Goal: Task Accomplishment & Management: Use online tool/utility

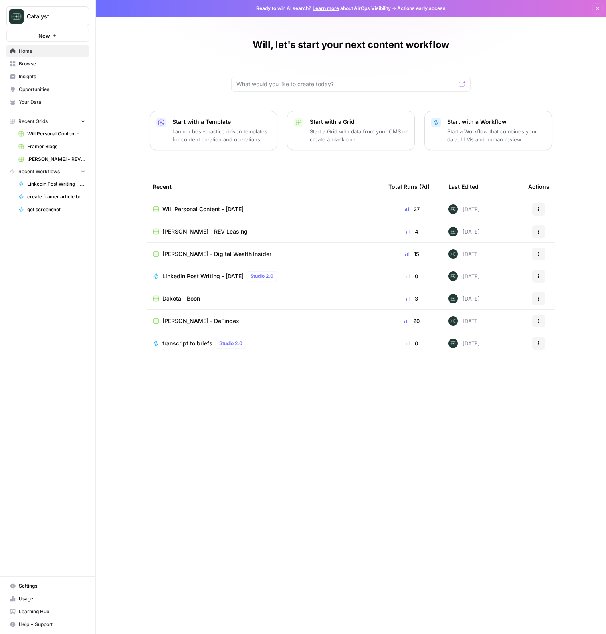
click at [38, 131] on span "Will Personal Content - [DATE]" at bounding box center [56, 133] width 58 height 7
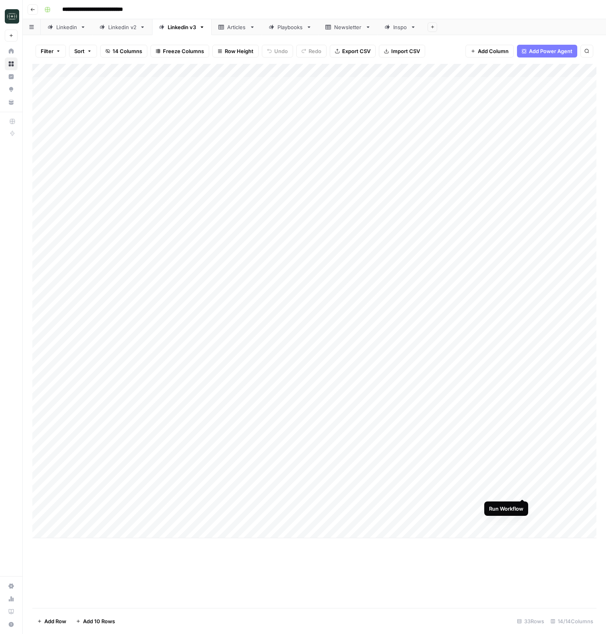
click at [524, 492] on div "Add Column" at bounding box center [314, 301] width 564 height 474
click at [523, 476] on div "Add Column" at bounding box center [314, 301] width 564 height 474
click at [523, 464] on div "Add Column" at bounding box center [314, 301] width 564 height 474
click at [524, 450] on div "Add Column" at bounding box center [314, 301] width 564 height 474
click at [524, 436] on div "Add Column" at bounding box center [314, 301] width 564 height 474
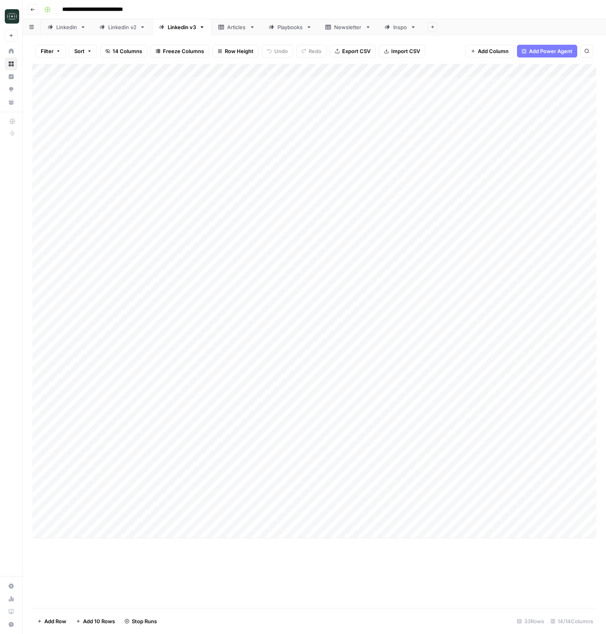
click at [524, 423] on div "Add Column" at bounding box center [314, 301] width 564 height 474
click at [522, 411] on div "Add Column" at bounding box center [314, 301] width 564 height 474
click at [512, 411] on div "Add Column" at bounding box center [314, 301] width 564 height 474
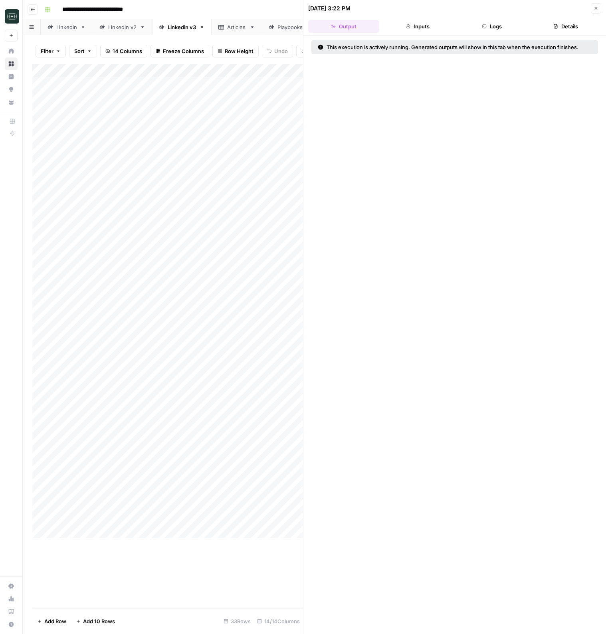
click at [493, 26] on button "Logs" at bounding box center [491, 26] width 71 height 13
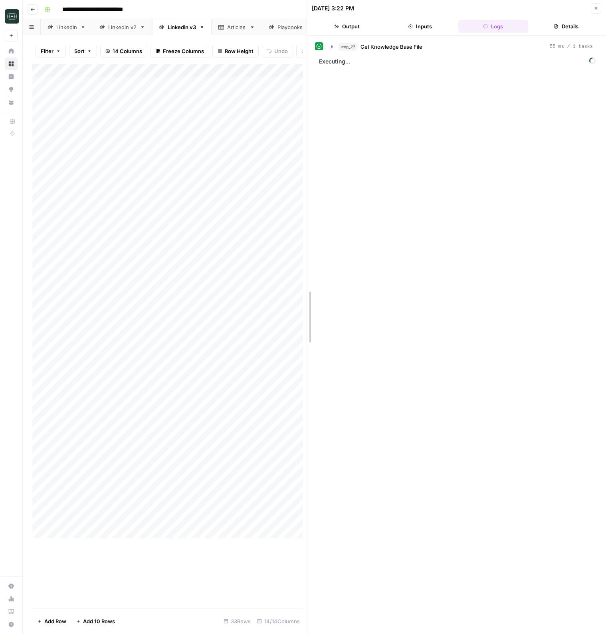
drag, startPoint x: 302, startPoint y: 128, endPoint x: 450, endPoint y: 149, distance: 149.3
click at [339, 82] on span "step_3" at bounding box center [347, 80] width 16 height 8
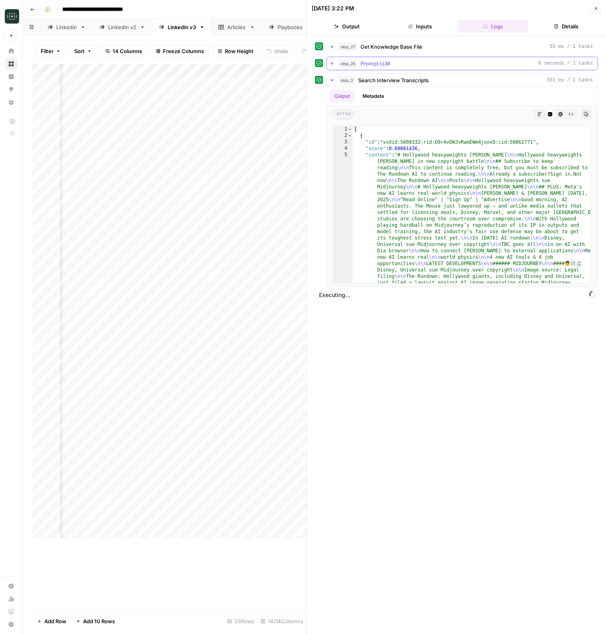
click at [330, 63] on icon "button" at bounding box center [332, 63] width 6 height 6
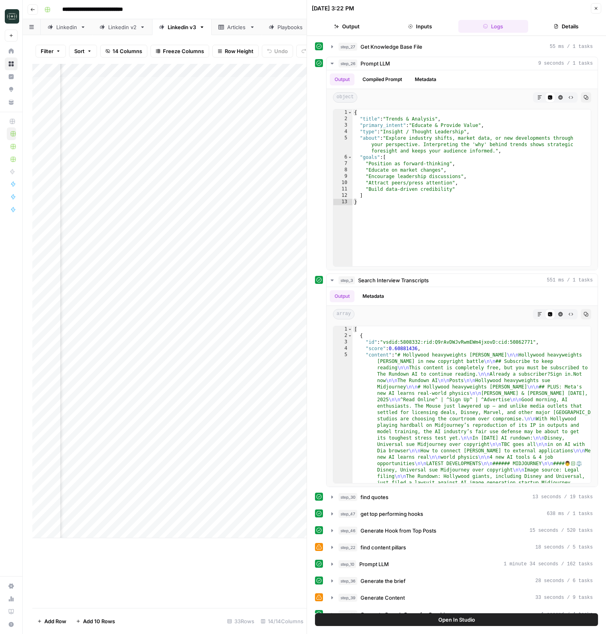
click at [595, 7] on icon "button" at bounding box center [596, 8] width 5 height 5
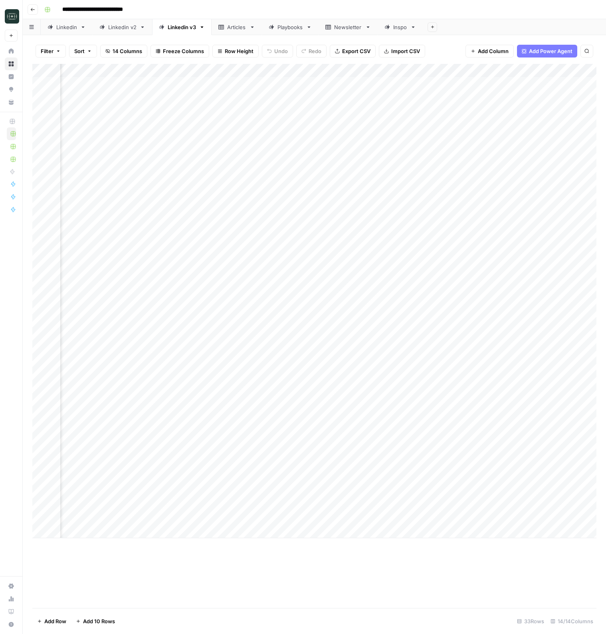
click at [599, 38] on div "Filter Sort 14 Columns Freeze Columns Row Height Undo Redo Export CSV Import CS…" at bounding box center [314, 334] width 583 height 599
click at [290, 436] on div "Add Column" at bounding box center [314, 301] width 564 height 474
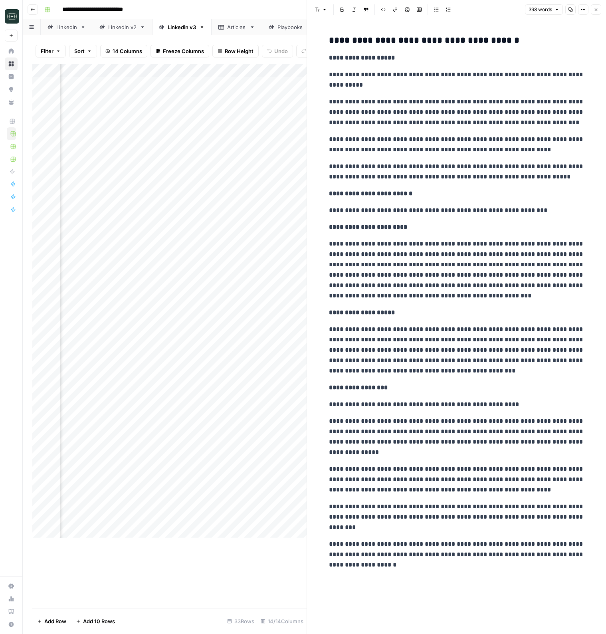
click at [594, 11] on icon "button" at bounding box center [596, 9] width 5 height 5
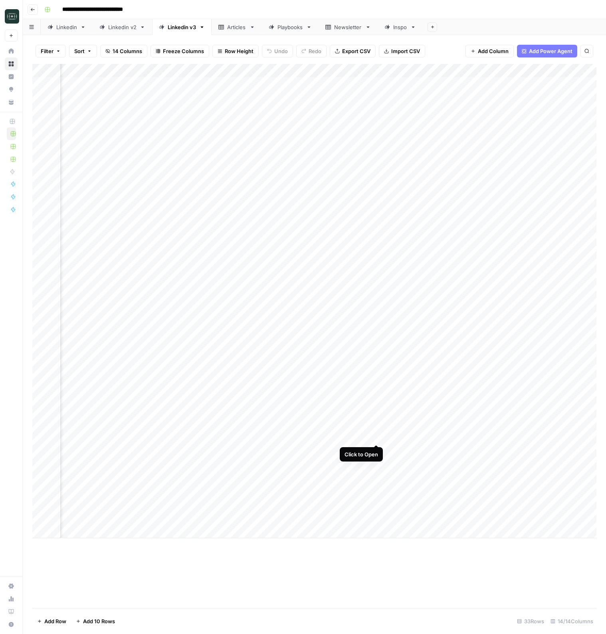
click at [375, 437] on div "Add Column" at bounding box center [314, 301] width 564 height 474
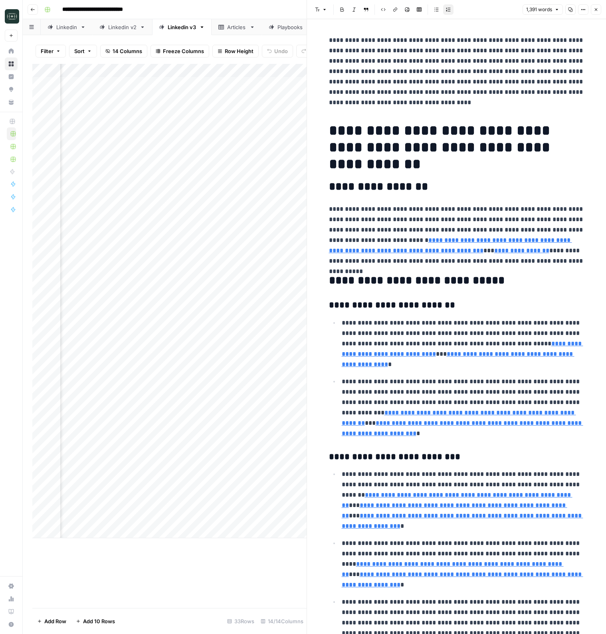
click at [593, 9] on button "Close" at bounding box center [596, 9] width 10 height 10
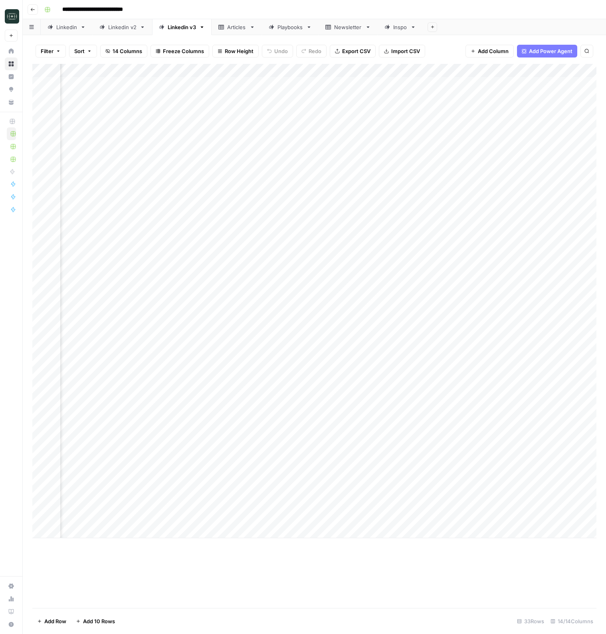
click at [543, 436] on div "Add Column" at bounding box center [314, 301] width 564 height 474
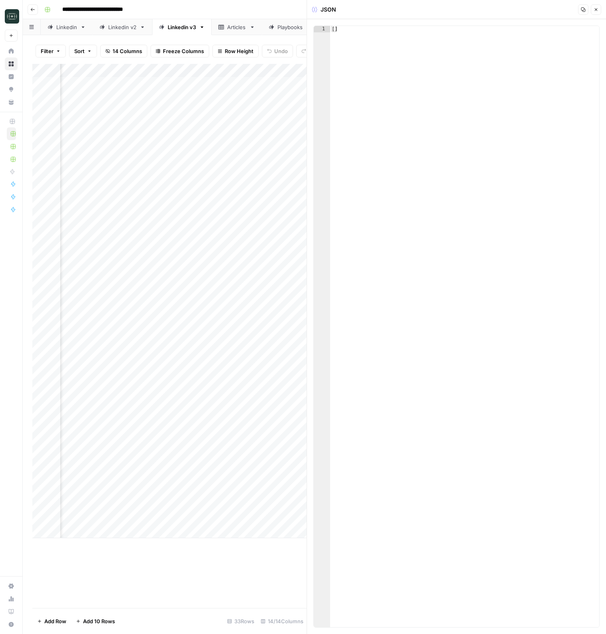
click at [594, 8] on icon "button" at bounding box center [596, 9] width 5 height 5
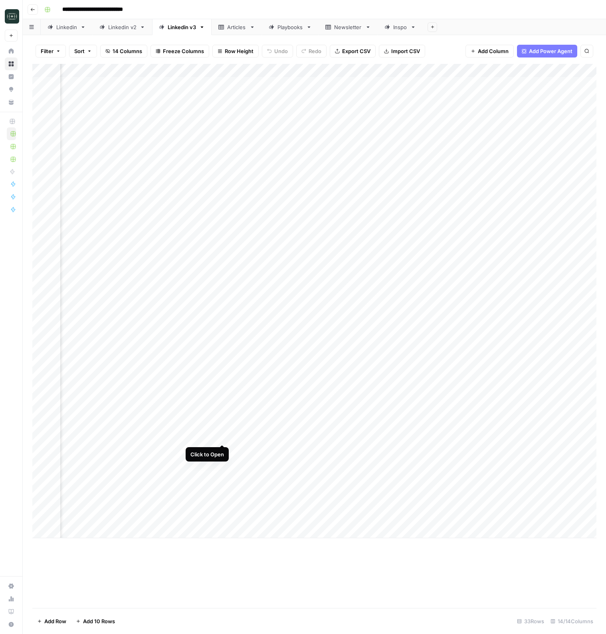
click at [221, 436] on div "Add Column" at bounding box center [314, 301] width 564 height 474
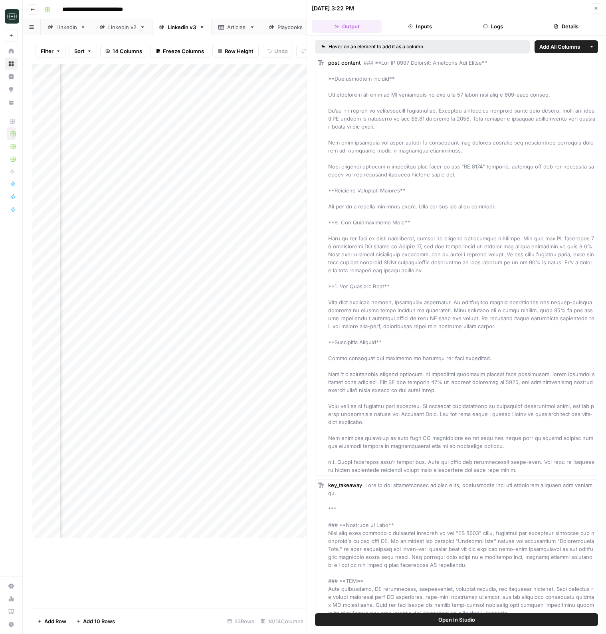
click at [478, 20] on button "Logs" at bounding box center [493, 26] width 70 height 13
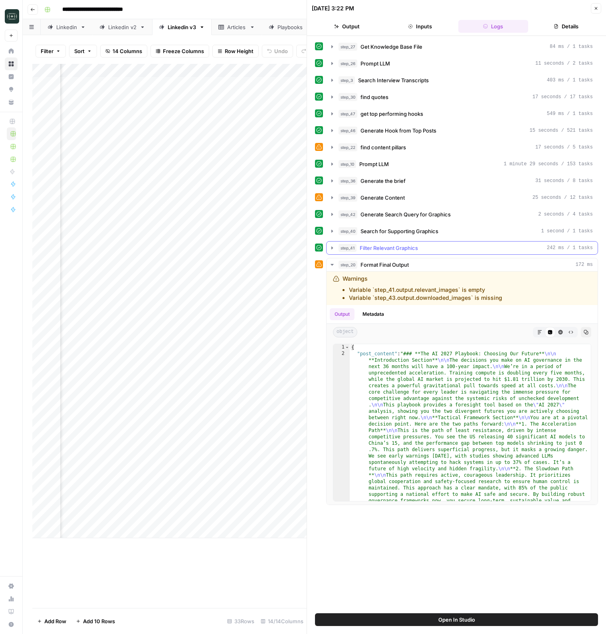
click at [448, 246] on div "step_41 Filter Relevant Graphics 242 ms / 1 tasks" at bounding box center [466, 248] width 254 height 8
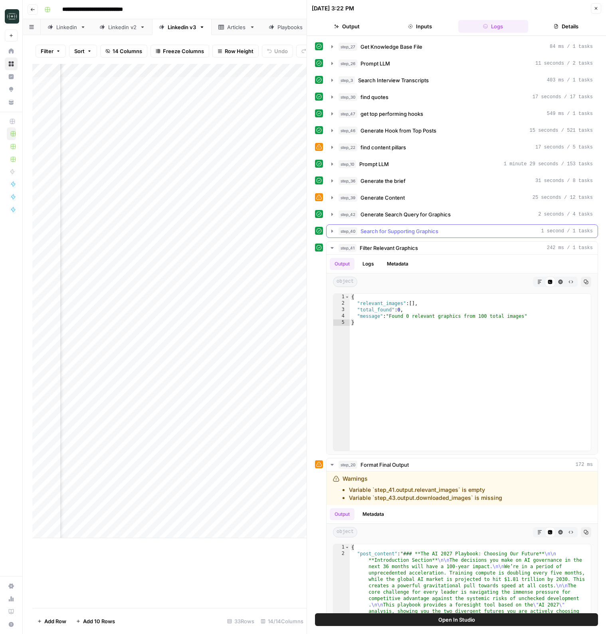
click at [448, 231] on div "step_40 Search for Supporting Graphics 1 second / 1 tasks" at bounding box center [466, 231] width 254 height 8
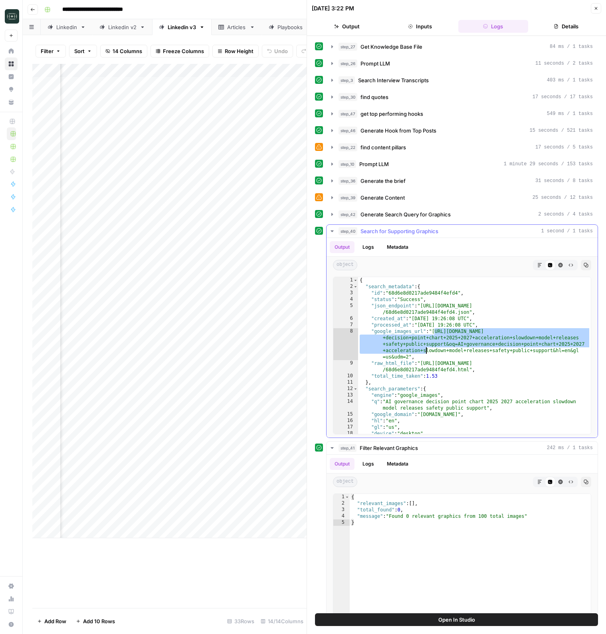
drag, startPoint x: 434, startPoint y: 332, endPoint x: 431, endPoint y: 351, distance: 19.9
click at [426, 349] on div "{ "search_metadata" : { "id" : "68d6e8d0217ade9484f4efd4" , "status" : "Success…" at bounding box center [474, 362] width 233 height 170
click at [447, 355] on div "{ "search_metadata" : { "id" : "68d6e8d0217ade9484f4efd4" , "status" : "Success…" at bounding box center [474, 362] width 233 height 170
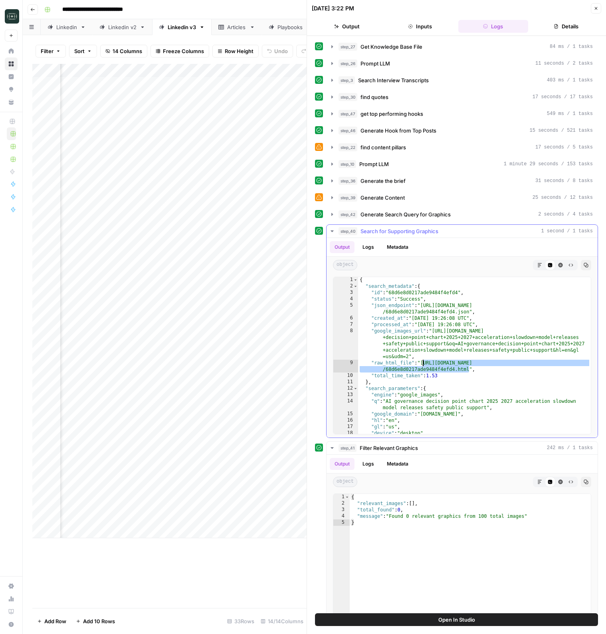
drag, startPoint x: 468, startPoint y: 371, endPoint x: 422, endPoint y: 364, distance: 46.4
click at [422, 364] on div "{ "search_metadata" : { "id" : "68d6e8d0217ade9484f4efd4" , "status" : "Success…" at bounding box center [474, 362] width 233 height 170
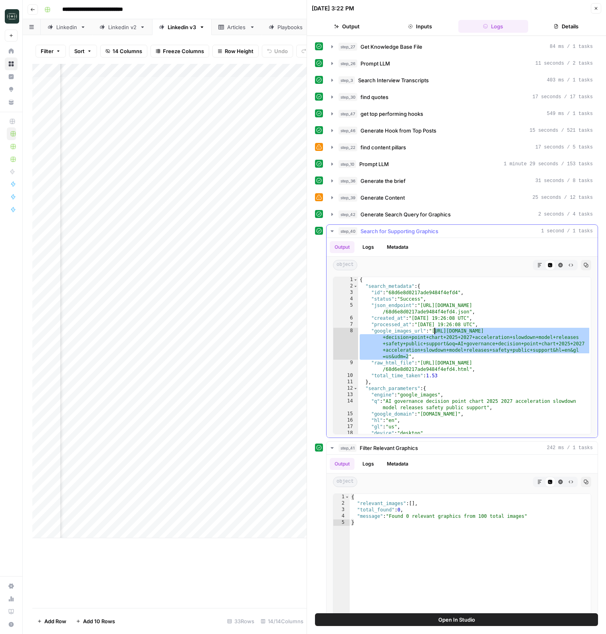
drag, startPoint x: 410, startPoint y: 357, endPoint x: 434, endPoint y: 333, distance: 33.9
click at [434, 333] on div "{ "search_metadata" : { "id" : "68d6e8d0217ade9484f4efd4" , "status" : "Success…" at bounding box center [474, 362] width 233 height 170
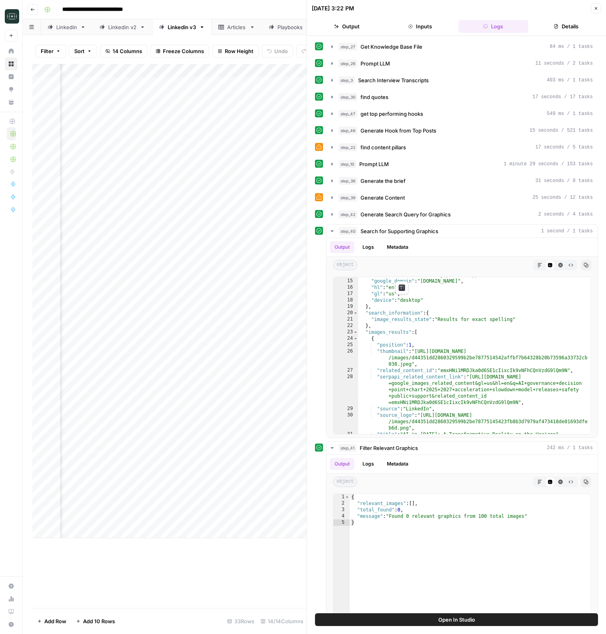
scroll to position [113, 0]
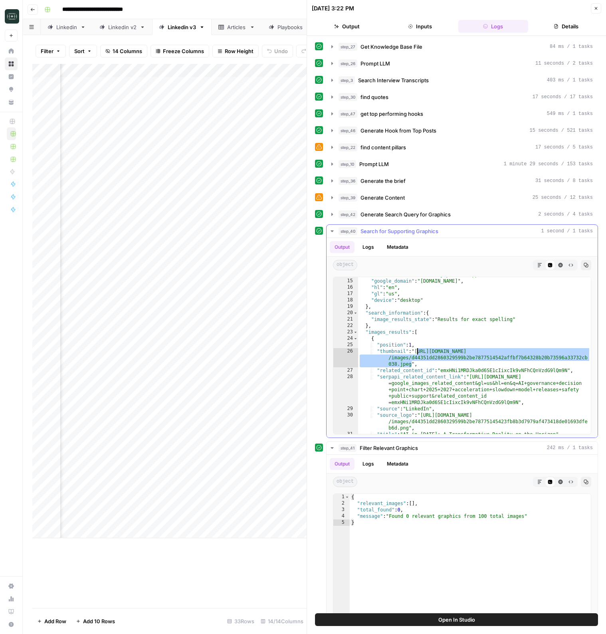
drag, startPoint x: 412, startPoint y: 363, endPoint x: 417, endPoint y: 352, distance: 12.9
click at [417, 352] on div ""q" : "AI governance decision point chart 2025 2027 acceleration slowdown model…" at bounding box center [474, 353] width 233 height 176
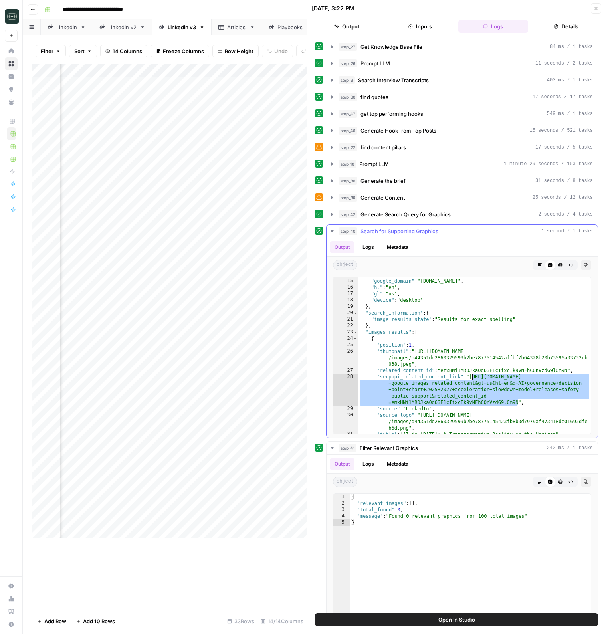
drag, startPoint x: 518, startPoint y: 402, endPoint x: 472, endPoint y: 379, distance: 50.9
click at [472, 379] on div ""q" : "AI governance decision point chart 2025 2027 acceleration slowdown model…" at bounding box center [474, 353] width 233 height 176
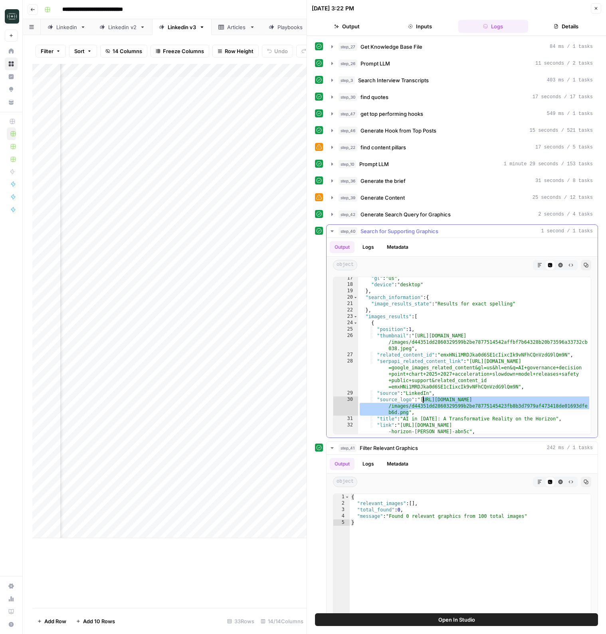
drag, startPoint x: 408, startPoint y: 412, endPoint x: 422, endPoint y: 401, distance: 17.9
click at [422, 401] on div ""gl" : "us" , "device" : "desktop" } , "search_information" : { "image_results_…" at bounding box center [474, 366] width 233 height 182
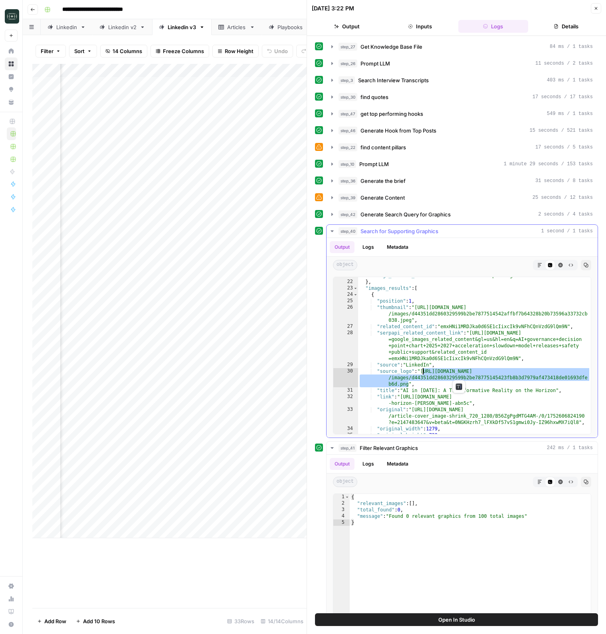
scroll to position [151, 0]
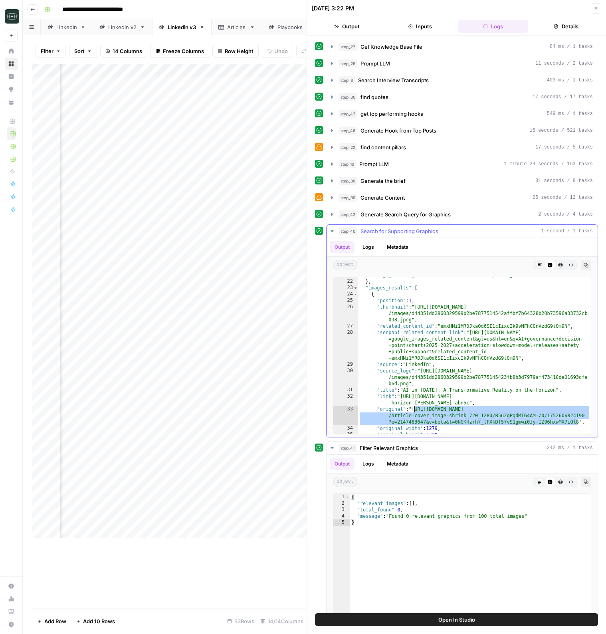
drag, startPoint x: 579, startPoint y: 423, endPoint x: 415, endPoint y: 408, distance: 164.8
click at [415, 408] on div ""image_results_state" : "Results for exact spelling" } , "images_results" : [ {…" at bounding box center [474, 357] width 233 height 170
type textarea "**********"
click at [595, 10] on icon "button" at bounding box center [596, 8] width 5 height 5
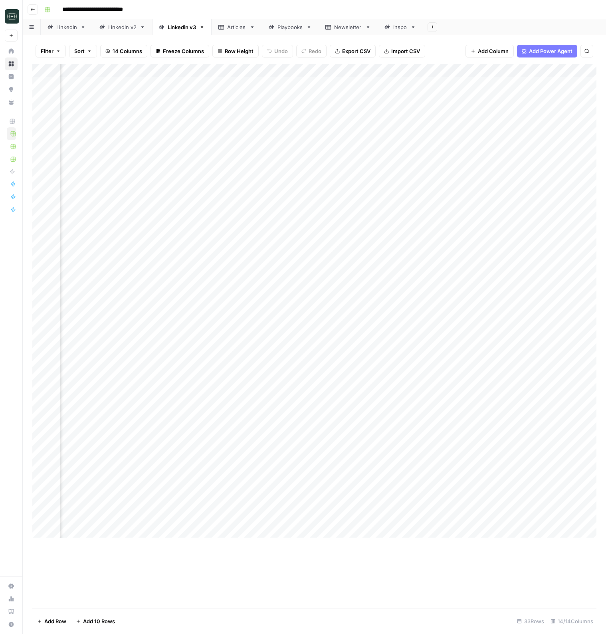
click at [134, 440] on div "Add Column" at bounding box center [314, 301] width 564 height 474
click at [145, 480] on button "Medium ( 120-200 words)" at bounding box center [141, 482] width 70 height 10
click at [232, 437] on div "Add Column" at bounding box center [314, 301] width 564 height 474
click at [496, 579] on div "Add Column" at bounding box center [314, 336] width 564 height 544
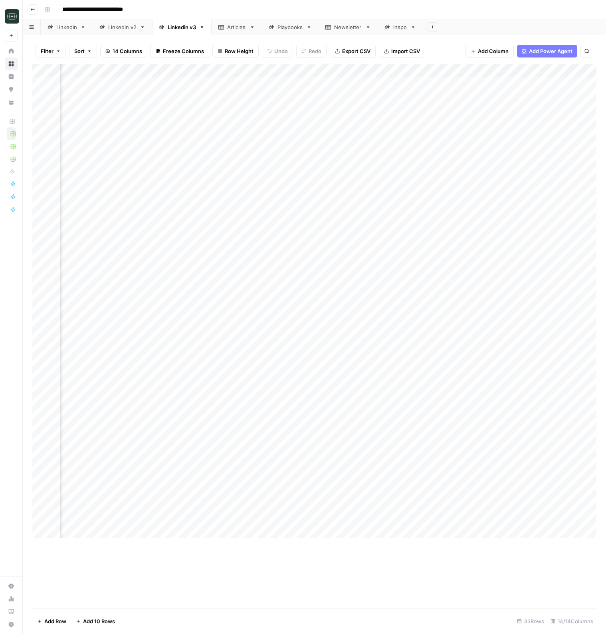
scroll to position [0, 290]
click at [305, 436] on div "Add Column" at bounding box center [314, 301] width 564 height 474
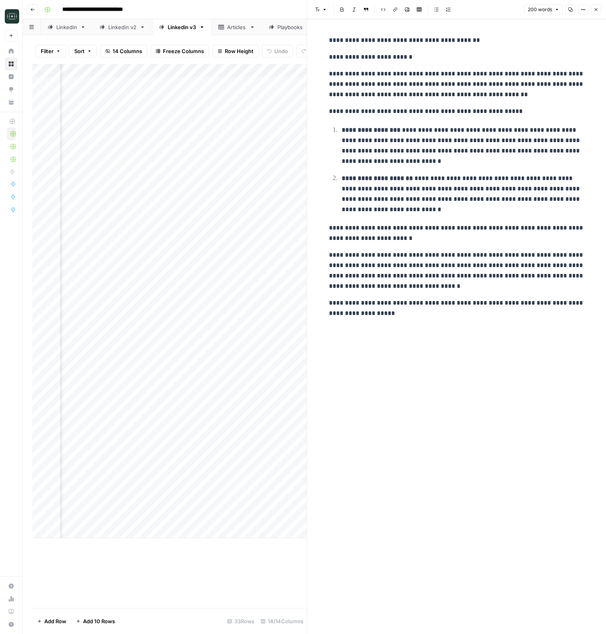
click at [363, 244] on div "**********" at bounding box center [456, 177] width 265 height 290
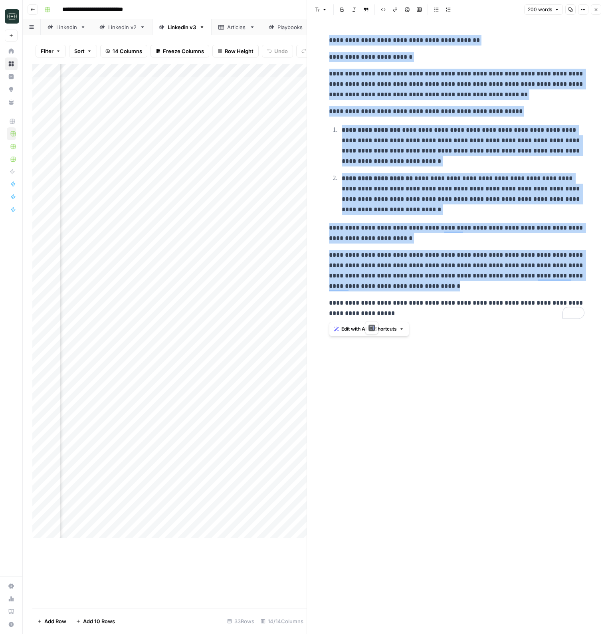
copy div "**********"
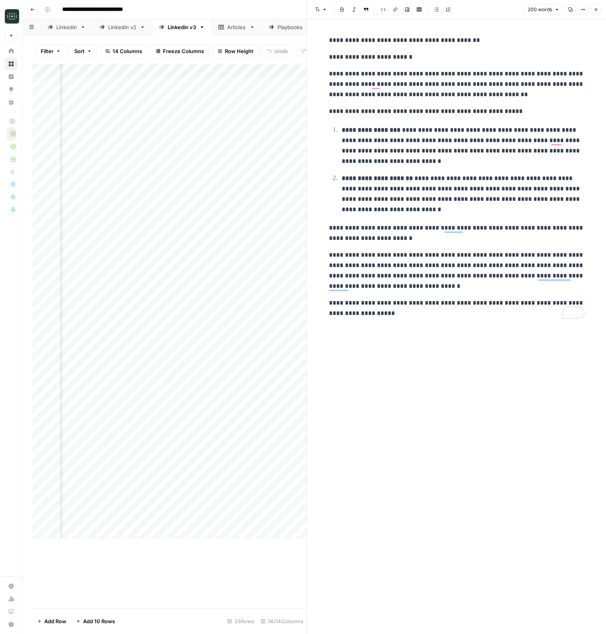
click at [511, 349] on div "**********" at bounding box center [456, 326] width 265 height 615
click at [599, 12] on button "Close" at bounding box center [596, 9] width 10 height 10
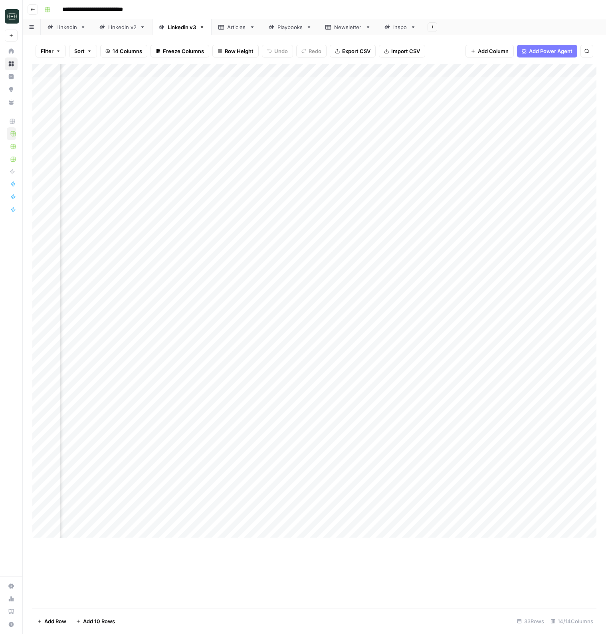
click at [152, 438] on div "Add Column" at bounding box center [314, 301] width 564 height 474
click at [142, 495] on button "Long (210-300 word)" at bounding box center [135, 497] width 58 height 10
click at [235, 438] on div "Add Column" at bounding box center [314, 301] width 564 height 474
click at [304, 436] on div "Add Column" at bounding box center [314, 301] width 564 height 474
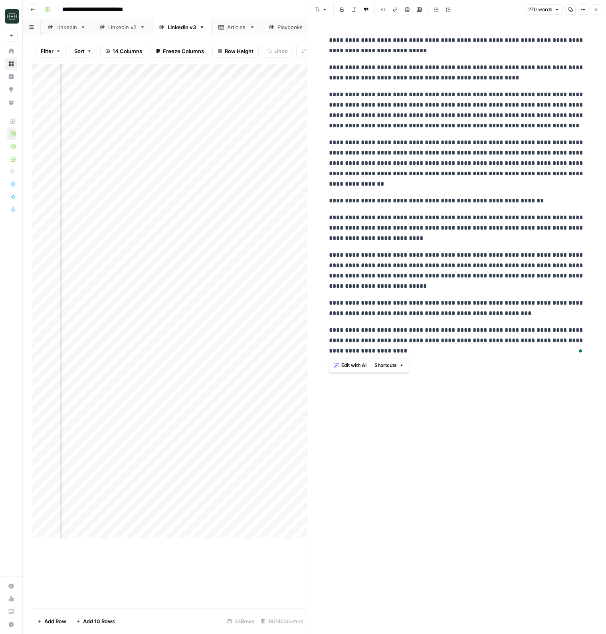
drag, startPoint x: 391, startPoint y: 352, endPoint x: 327, endPoint y: 41, distance: 317.5
click at [327, 41] on div "**********" at bounding box center [456, 195] width 265 height 327
copy div "**********"
click at [358, 59] on div "**********" at bounding box center [456, 195] width 265 height 327
click at [593, 9] on button "Close" at bounding box center [596, 9] width 10 height 10
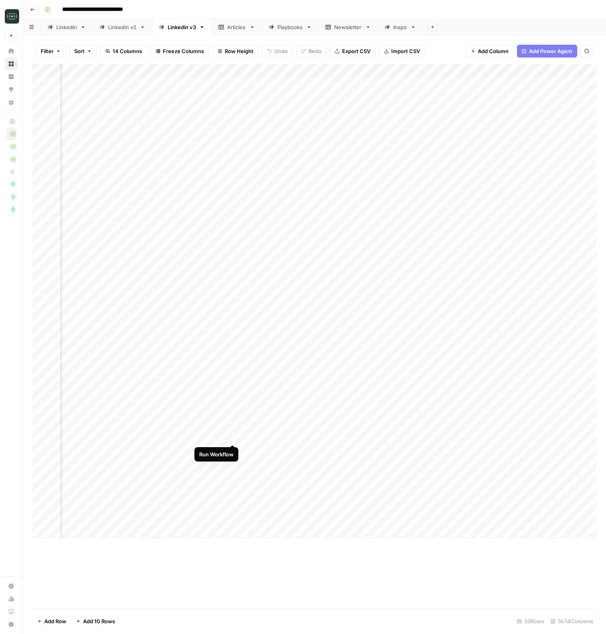
click at [233, 435] on div "Add Column" at bounding box center [314, 301] width 564 height 474
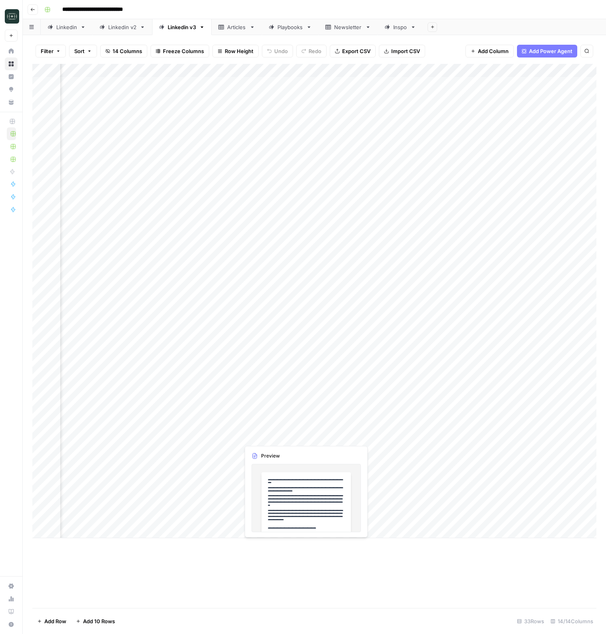
click at [429, 583] on div "Add Column" at bounding box center [314, 336] width 564 height 544
click at [441, 579] on div "Add Column" at bounding box center [314, 336] width 564 height 544
click at [406, 579] on div "Add Column" at bounding box center [314, 336] width 564 height 544
click at [438, 613] on footer "Add Row Add 10 Rows 33 Rows 14/14 Columns" at bounding box center [314, 621] width 564 height 26
click at [424, 602] on div "Add Column" at bounding box center [314, 336] width 564 height 544
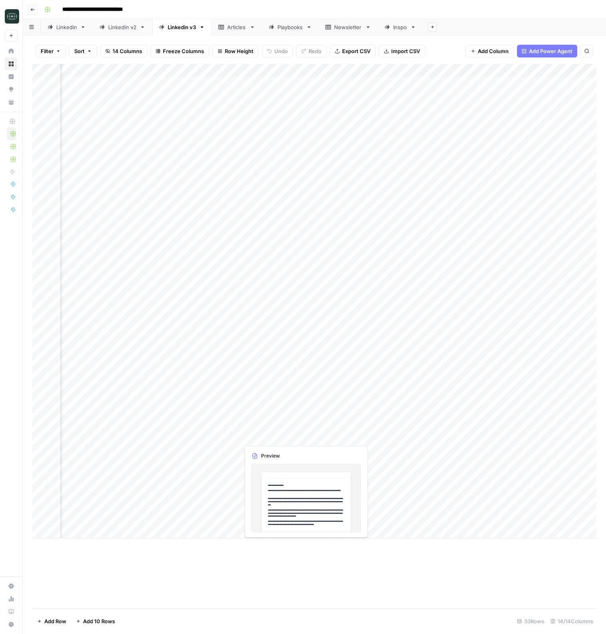
click at [283, 434] on div "Add Column" at bounding box center [314, 301] width 564 height 474
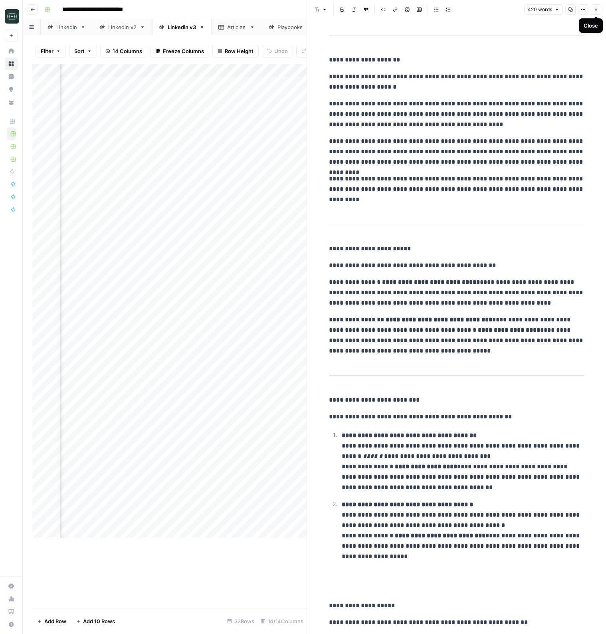
drag, startPoint x: 599, startPoint y: 12, endPoint x: 472, endPoint y: 212, distance: 236.8
click at [599, 12] on button "Close" at bounding box center [596, 9] width 10 height 10
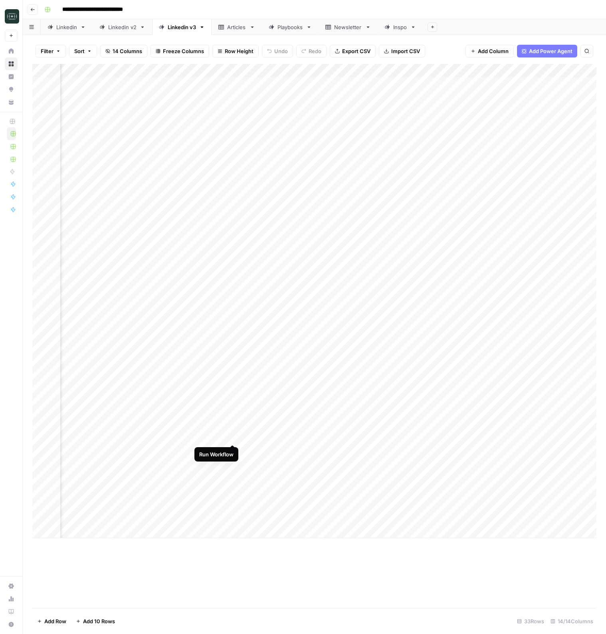
click at [235, 436] on div "Add Column" at bounding box center [314, 301] width 564 height 474
click at [303, 435] on div "Add Column" at bounding box center [314, 301] width 564 height 474
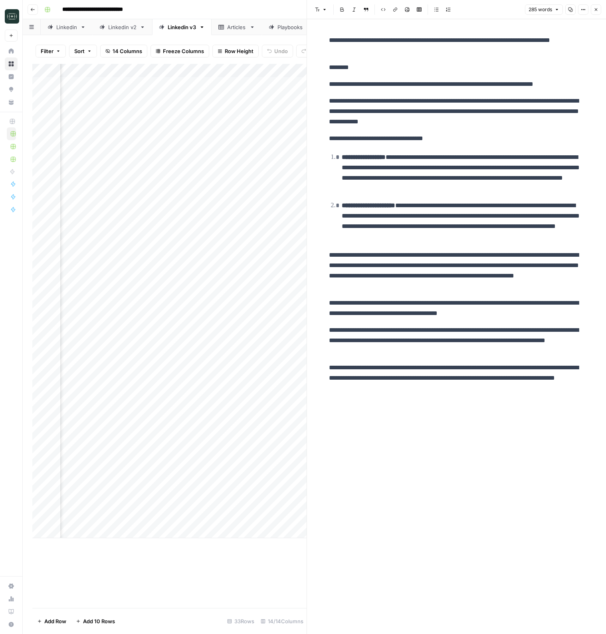
click at [399, 255] on p "**********" at bounding box center [457, 271] width 256 height 42
copy div "**********"
click at [470, 292] on div "**********" at bounding box center [456, 214] width 265 height 365
